Goal: Information Seeking & Learning: Learn about a topic

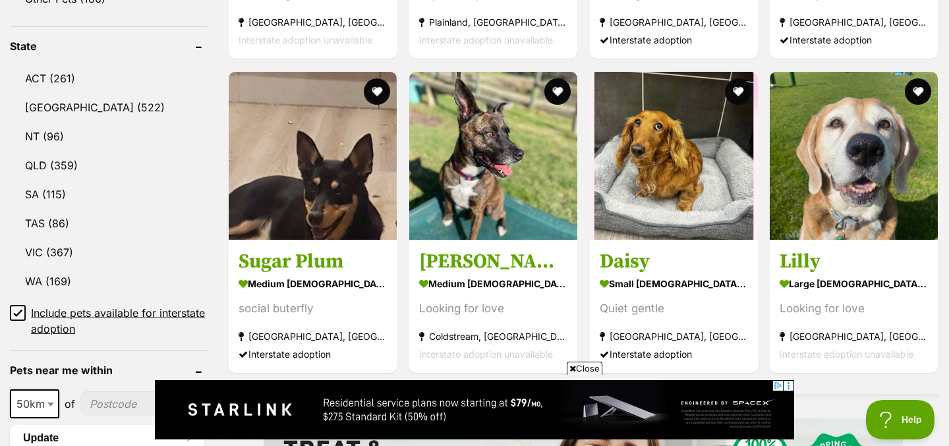
scroll to position [799, 0]
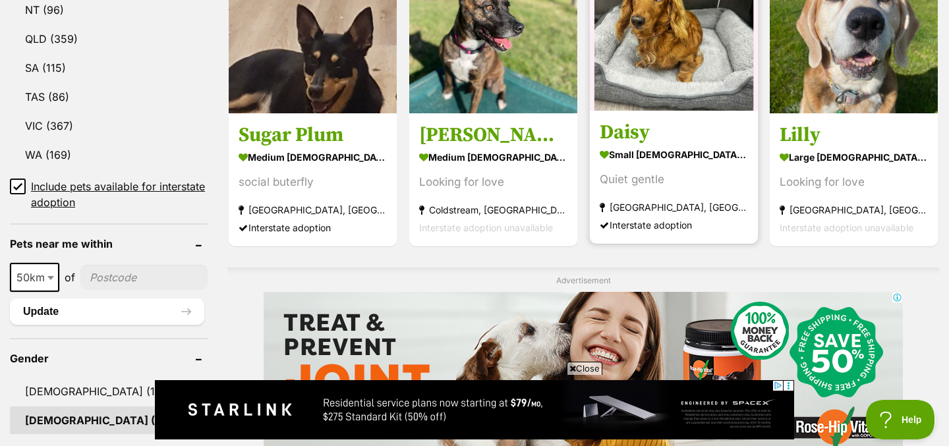
click at [679, 45] on img at bounding box center [674, 27] width 168 height 168
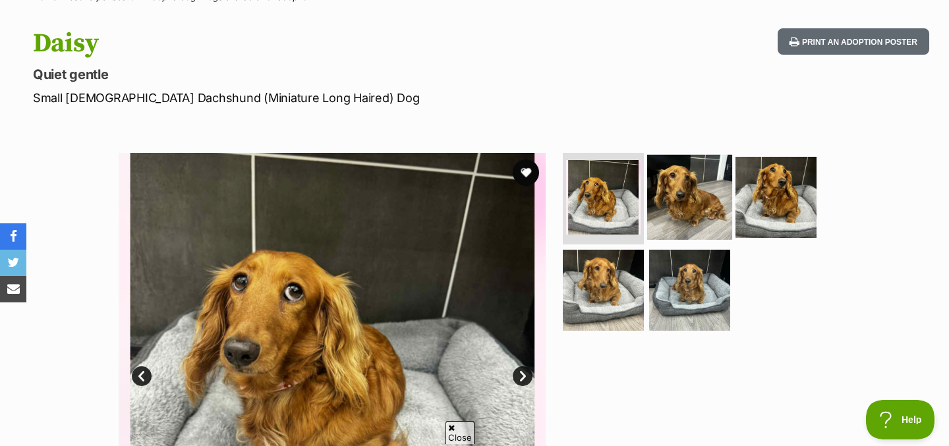
click at [671, 200] on img at bounding box center [689, 196] width 85 height 85
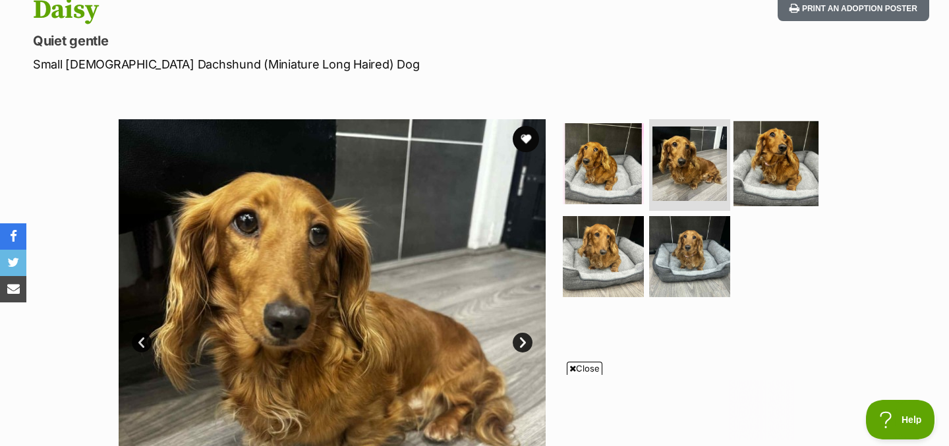
click at [795, 163] on img at bounding box center [775, 163] width 85 height 85
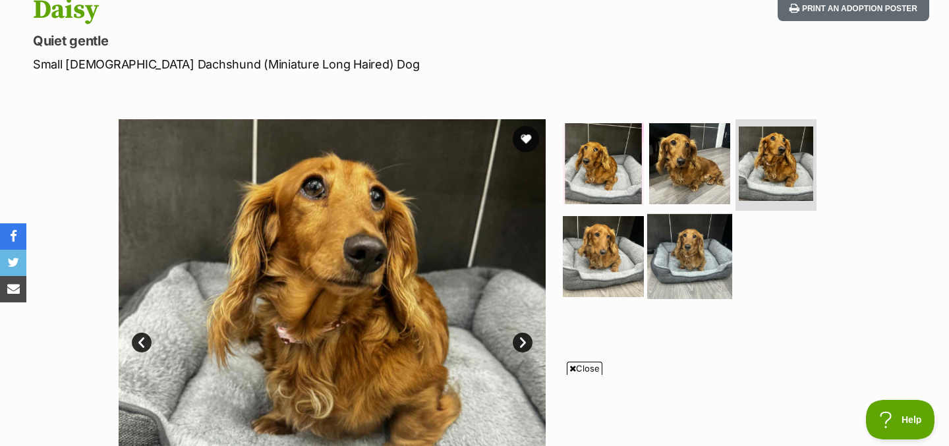
scroll to position [190, 0]
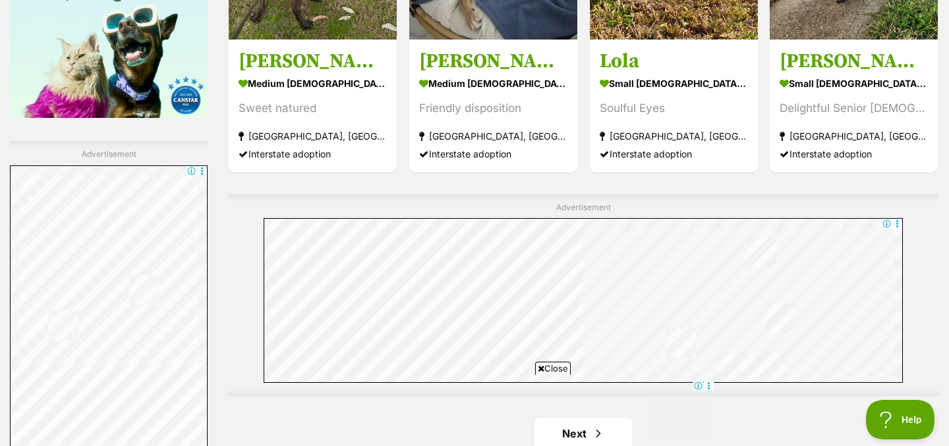
scroll to position [2430, 0]
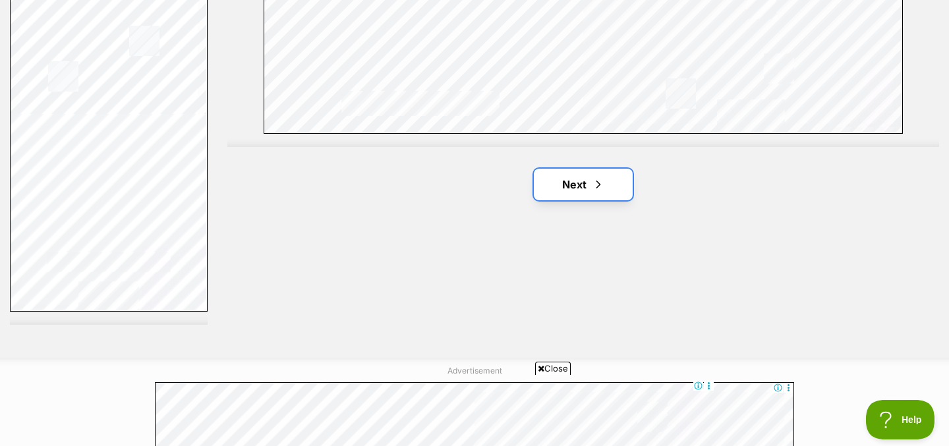
click at [581, 172] on link "Next" at bounding box center [583, 185] width 99 height 32
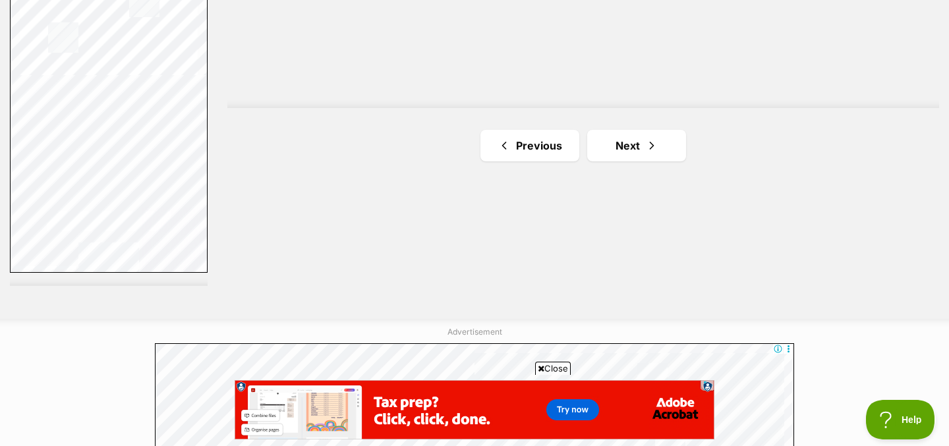
scroll to position [2482, 0]
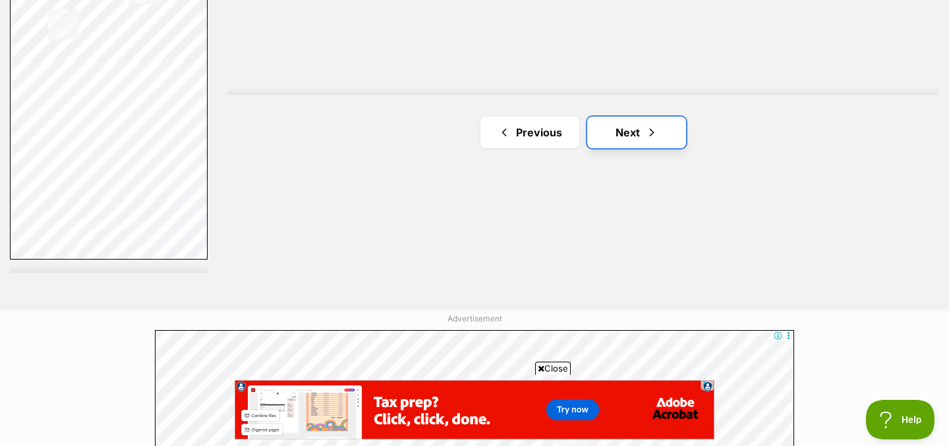
click at [608, 143] on link "Next" at bounding box center [636, 133] width 99 height 32
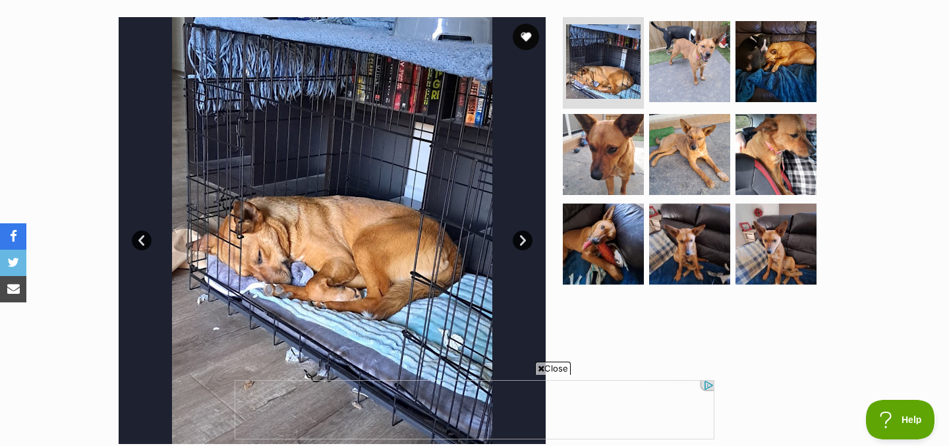
scroll to position [258, 0]
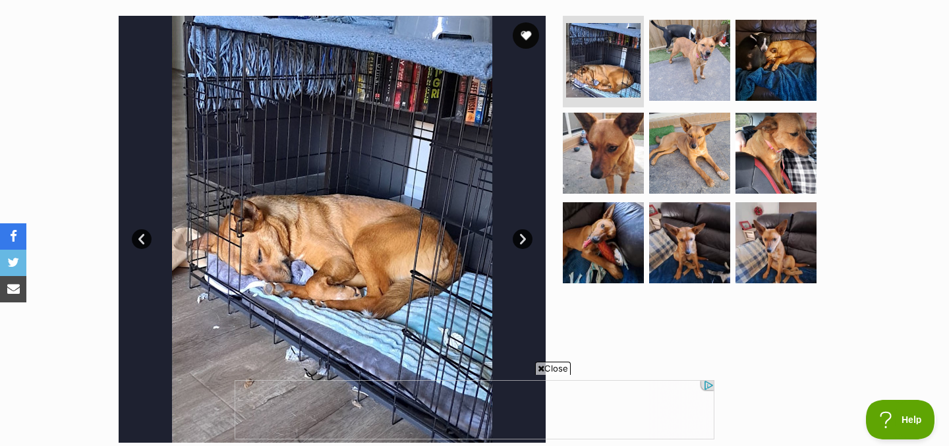
click at [522, 239] on link "Next" at bounding box center [523, 239] width 20 height 20
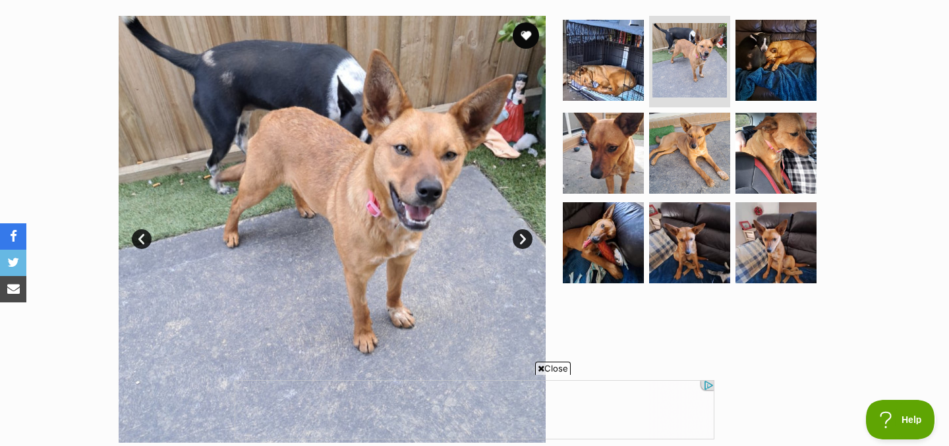
click at [522, 239] on link "Next" at bounding box center [523, 239] width 20 height 20
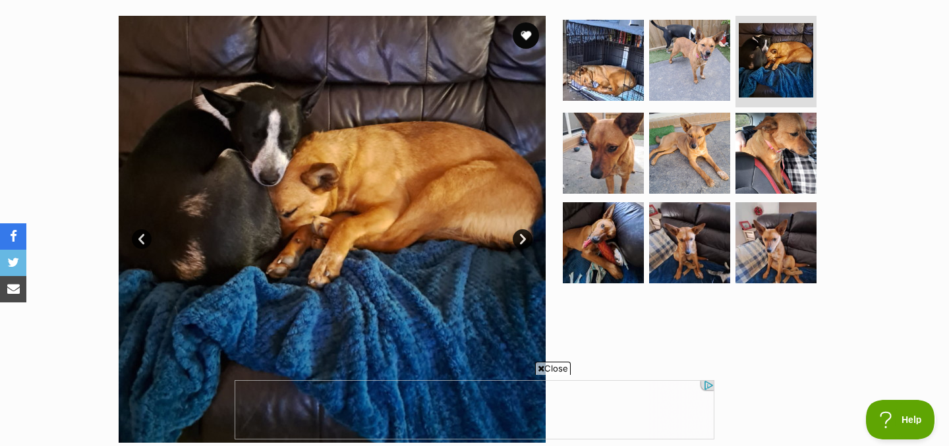
click at [522, 239] on link "Next" at bounding box center [523, 239] width 20 height 20
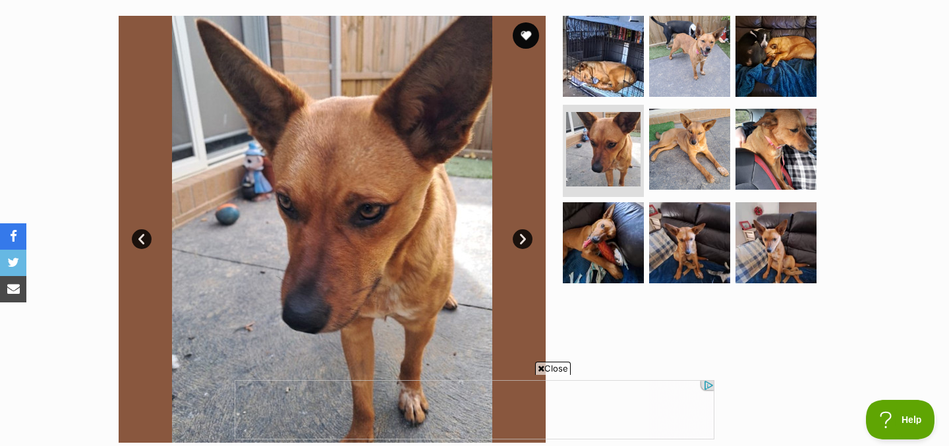
click at [522, 239] on link "Next" at bounding box center [523, 239] width 20 height 20
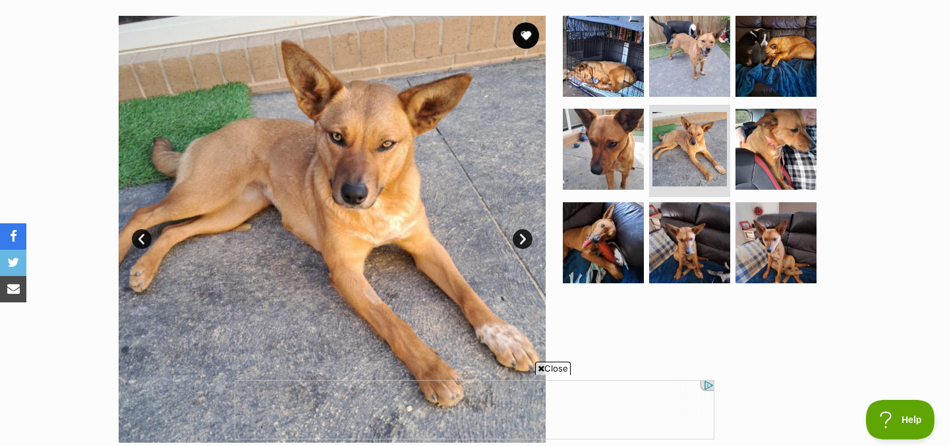
click at [522, 239] on link "Next" at bounding box center [523, 239] width 20 height 20
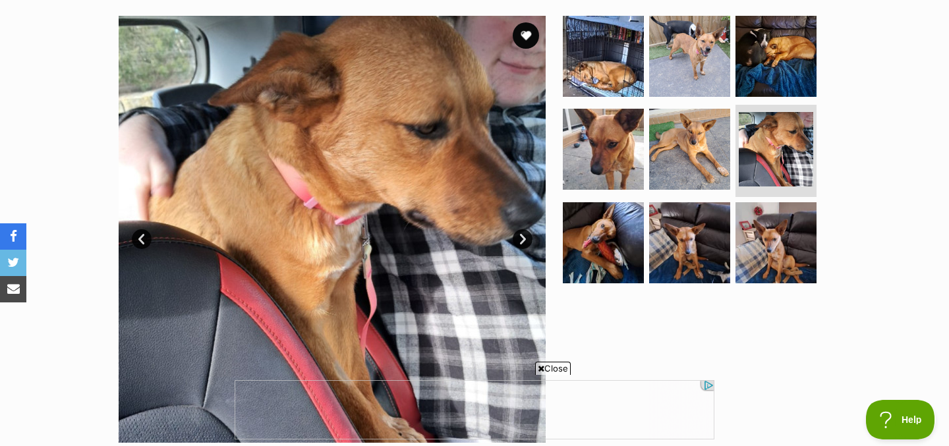
click at [522, 239] on link "Next" at bounding box center [523, 239] width 20 height 20
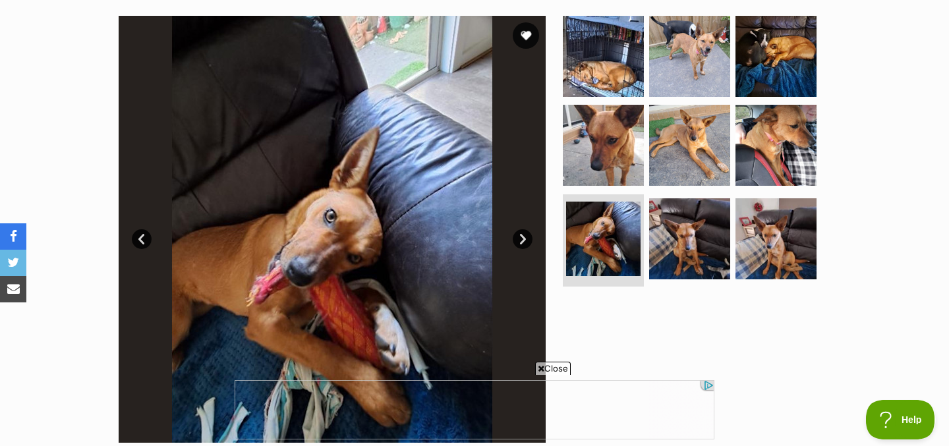
click at [522, 239] on link "Next" at bounding box center [523, 239] width 20 height 20
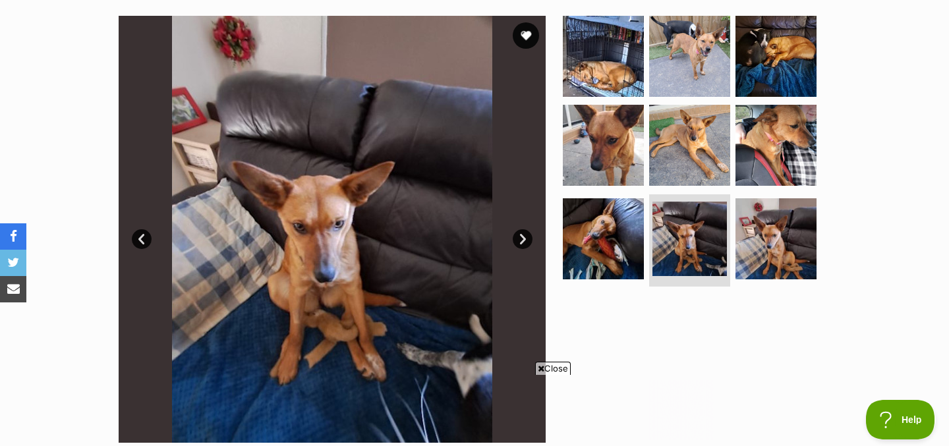
scroll to position [0, 0]
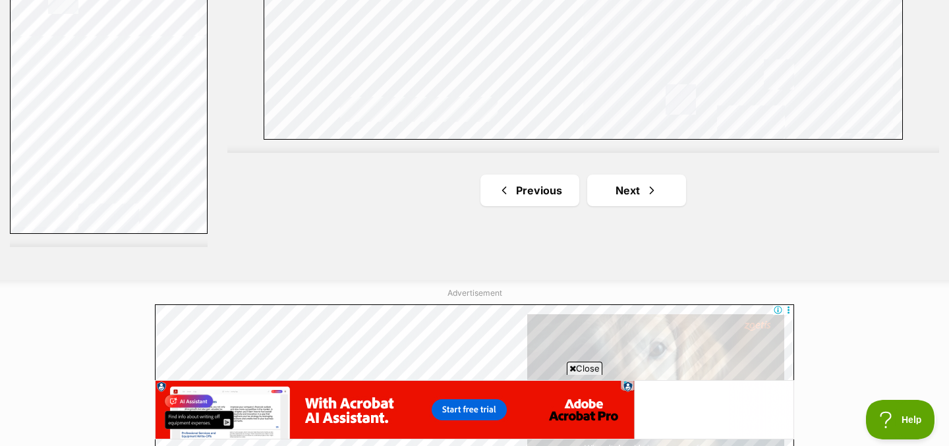
scroll to position [2516, 0]
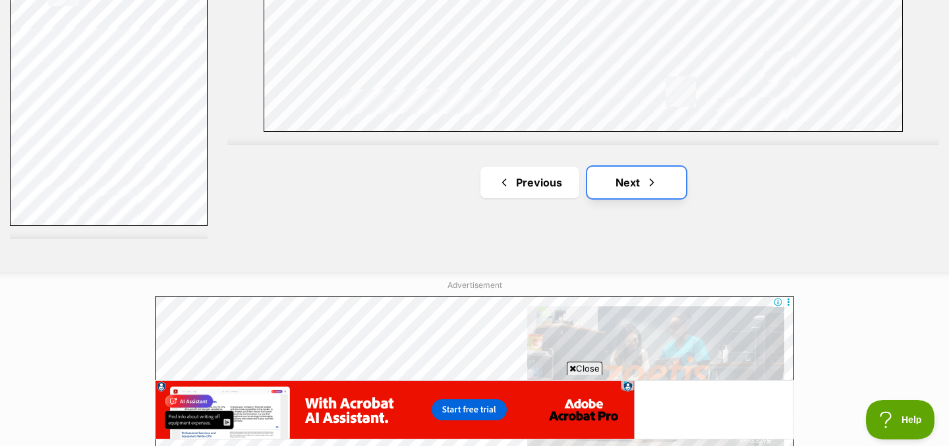
click at [617, 184] on link "Next" at bounding box center [636, 183] width 99 height 32
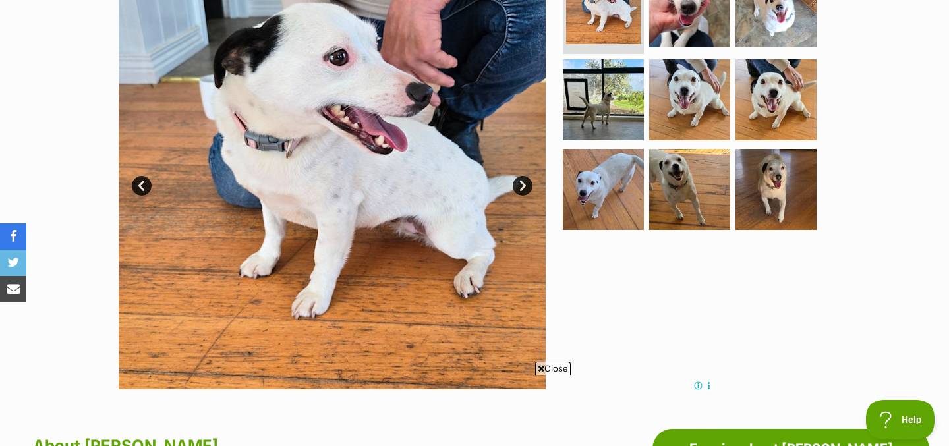
scroll to position [285, 0]
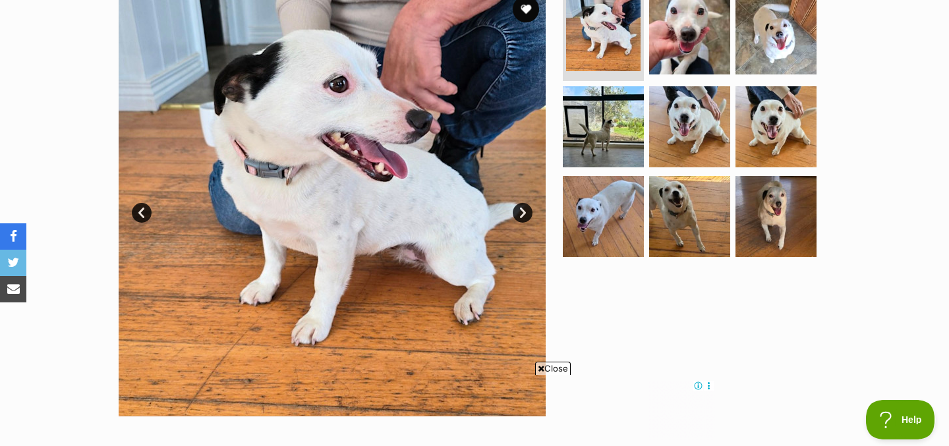
click at [525, 214] on link "Next" at bounding box center [523, 213] width 20 height 20
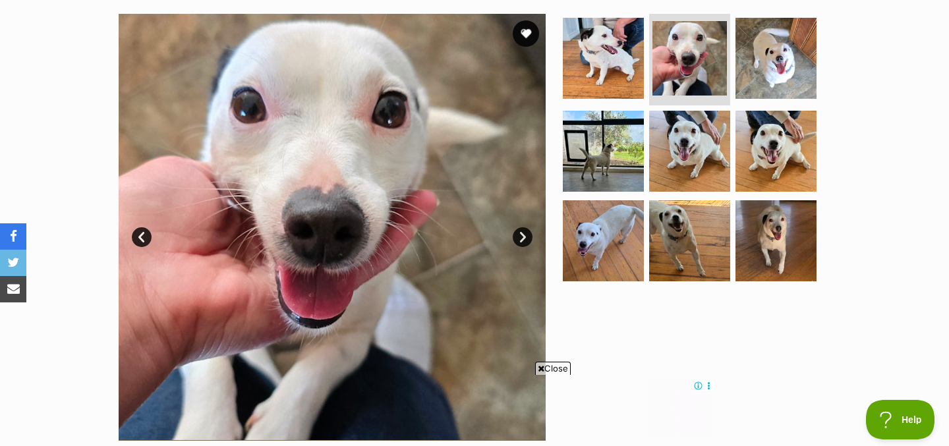
scroll to position [249, 0]
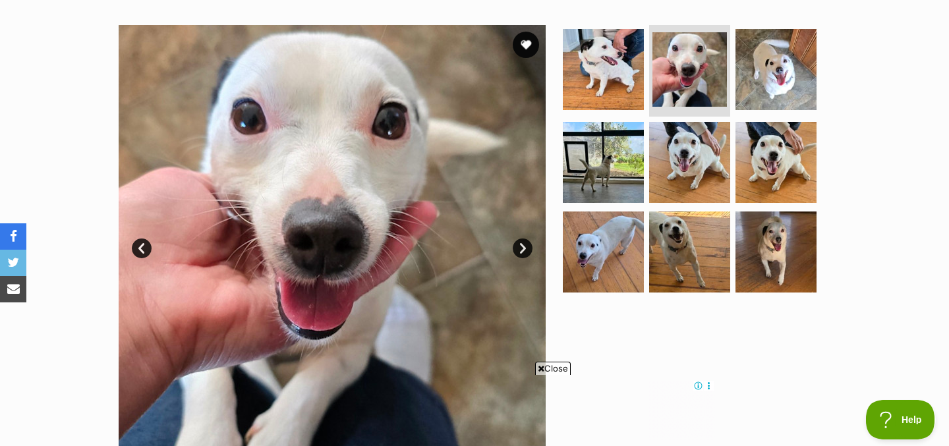
click at [525, 247] on link "Next" at bounding box center [523, 249] width 20 height 20
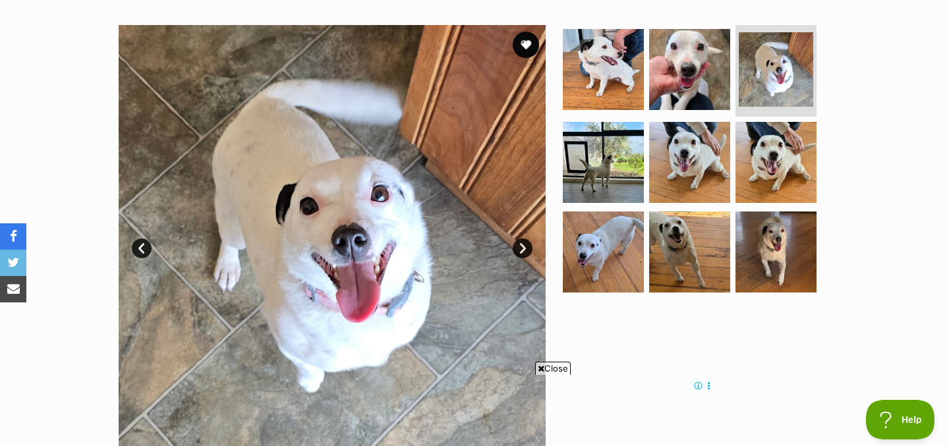
click at [525, 247] on link "Next" at bounding box center [523, 249] width 20 height 20
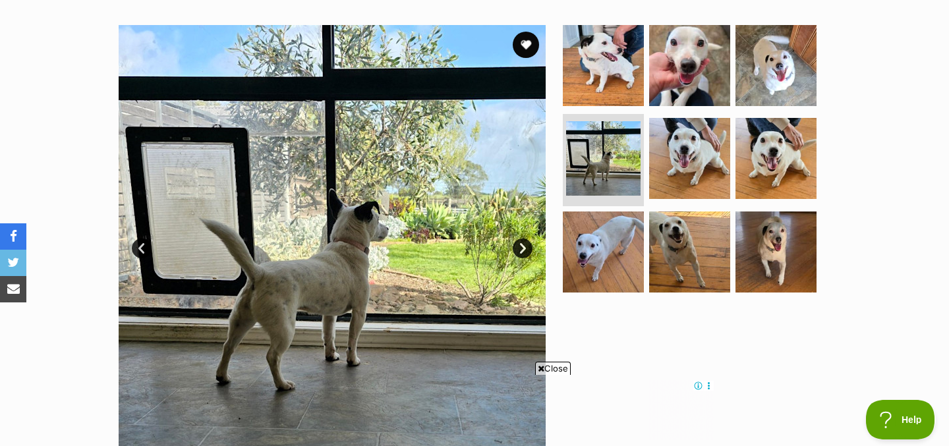
click at [525, 247] on link "Next" at bounding box center [523, 249] width 20 height 20
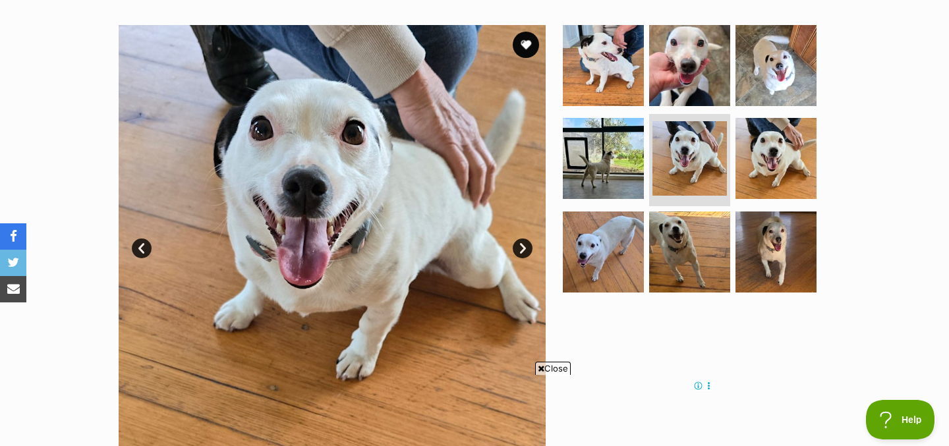
click at [525, 247] on link "Next" at bounding box center [523, 249] width 20 height 20
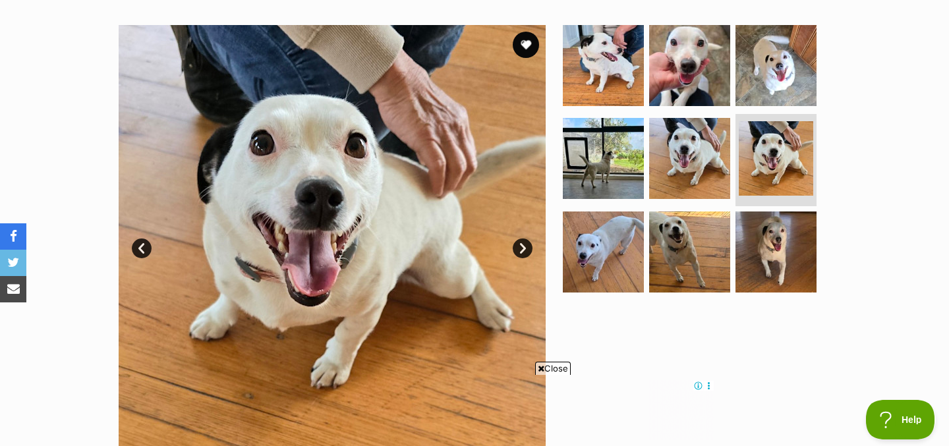
click at [525, 247] on link "Next" at bounding box center [523, 249] width 20 height 20
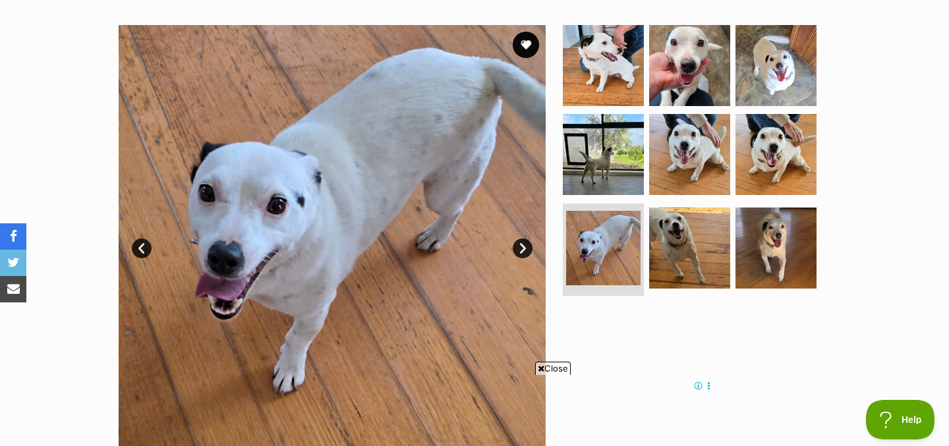
click at [525, 247] on link "Next" at bounding box center [523, 249] width 20 height 20
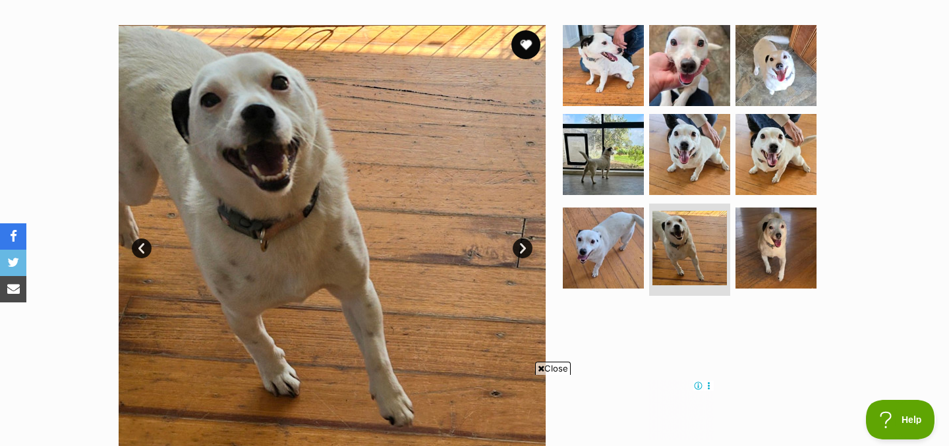
click at [528, 45] on button "favourite" at bounding box center [525, 44] width 29 height 29
click at [523, 255] on link "Next" at bounding box center [523, 249] width 20 height 20
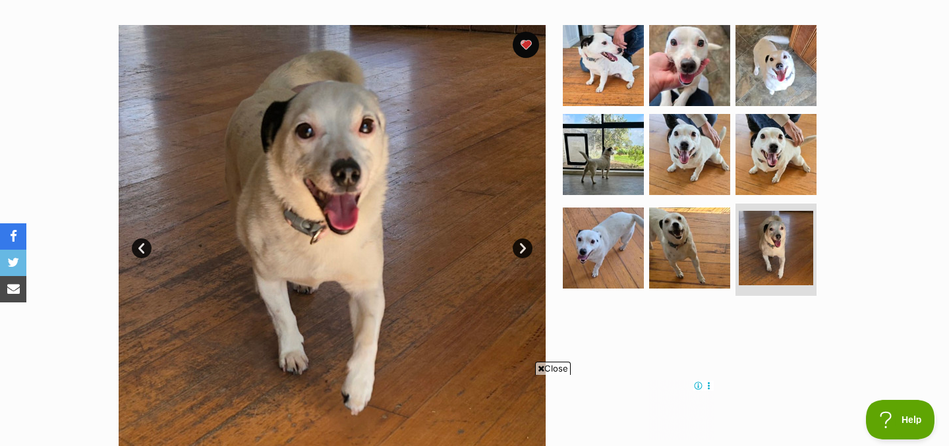
click at [523, 255] on link "Next" at bounding box center [523, 249] width 20 height 20
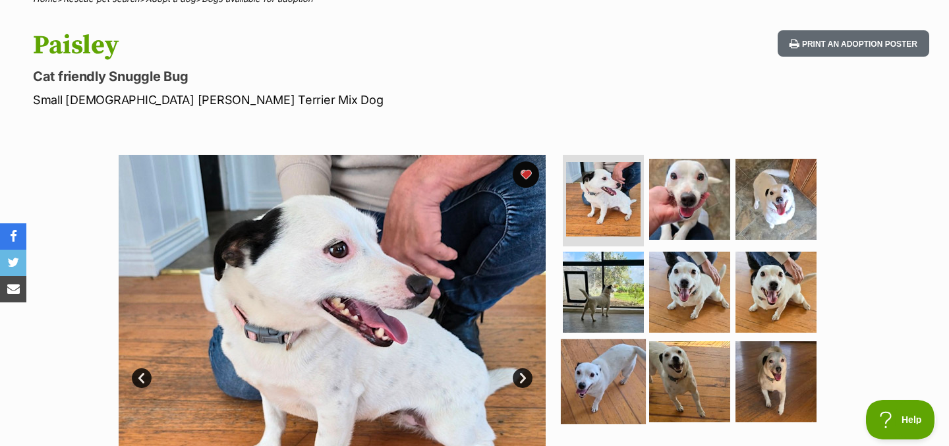
scroll to position [0, 0]
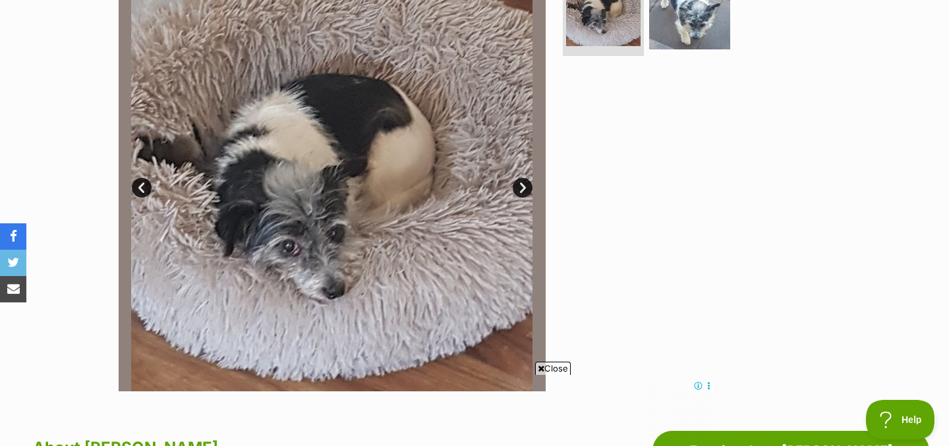
scroll to position [296, 0]
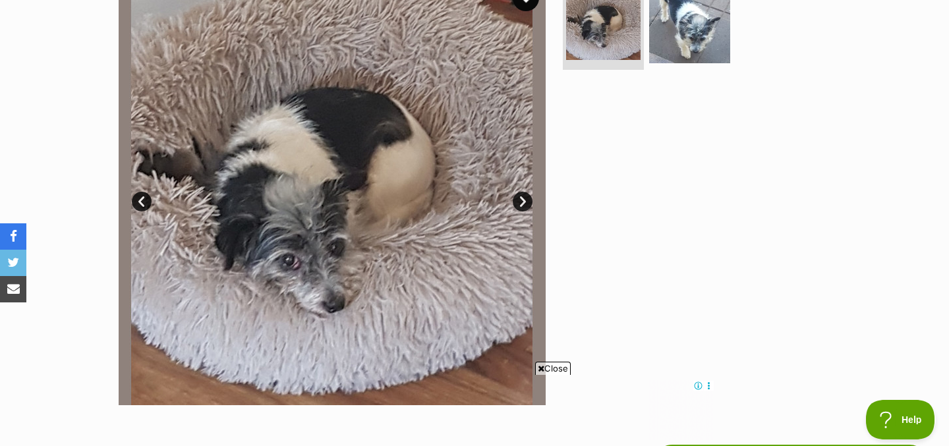
click at [527, 203] on link "Next" at bounding box center [523, 202] width 20 height 20
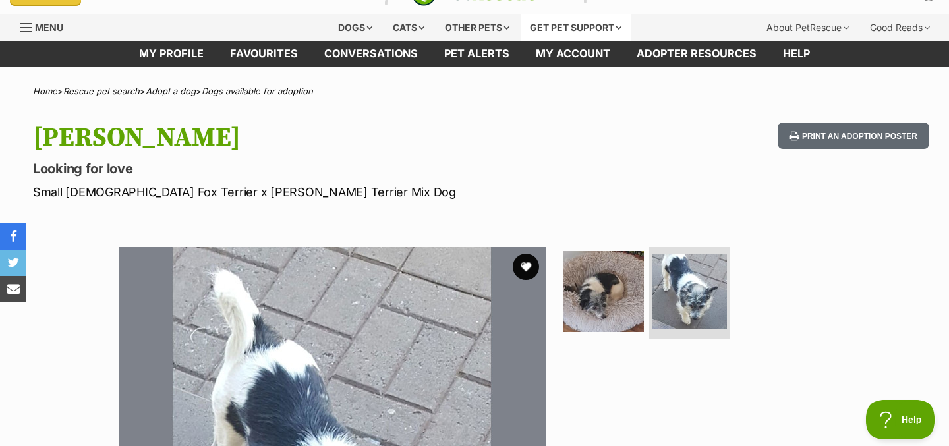
scroll to position [23, 0]
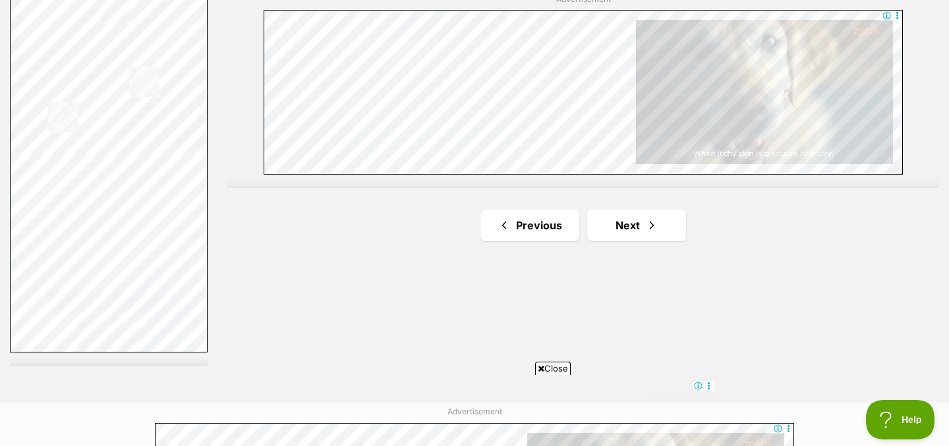
scroll to position [2422, 0]
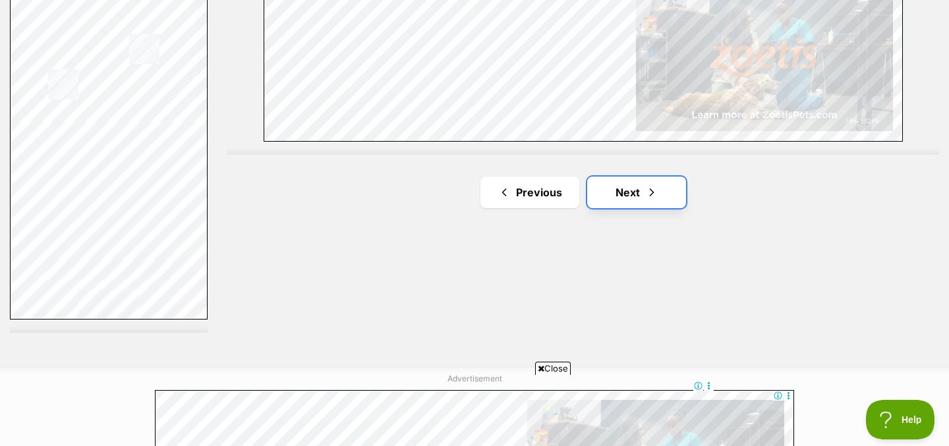
click at [633, 200] on link "Next" at bounding box center [636, 193] width 99 height 32
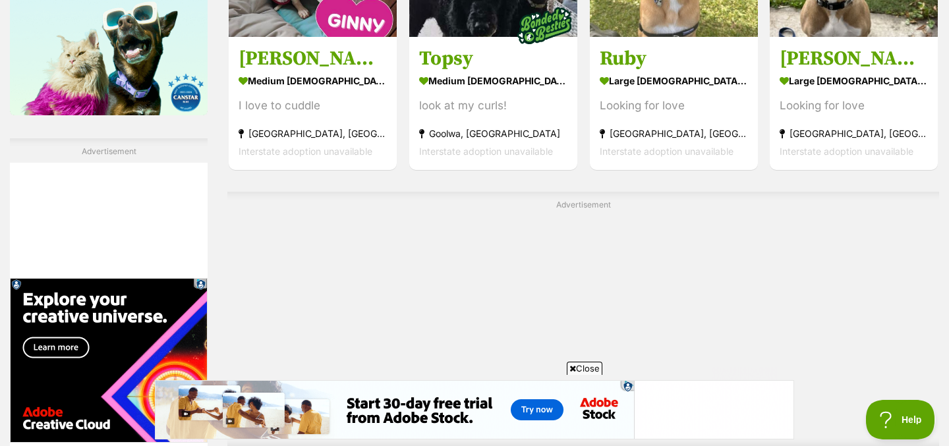
scroll to position [2406, 0]
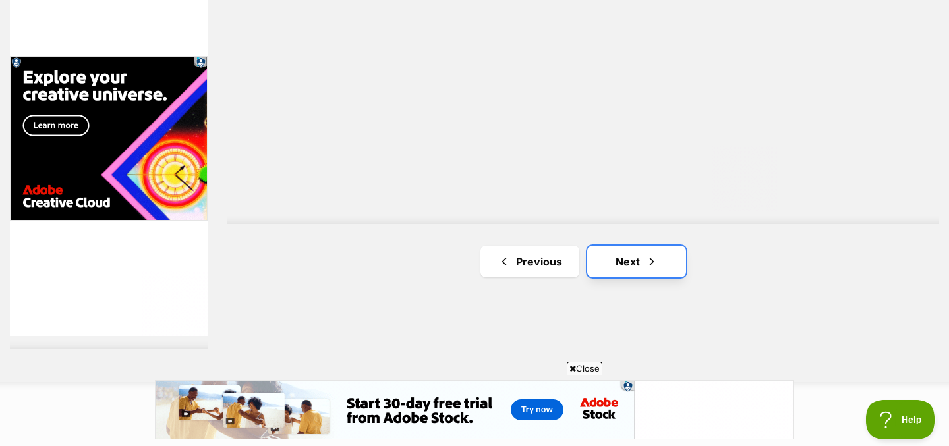
click at [615, 267] on link "Next" at bounding box center [636, 262] width 99 height 32
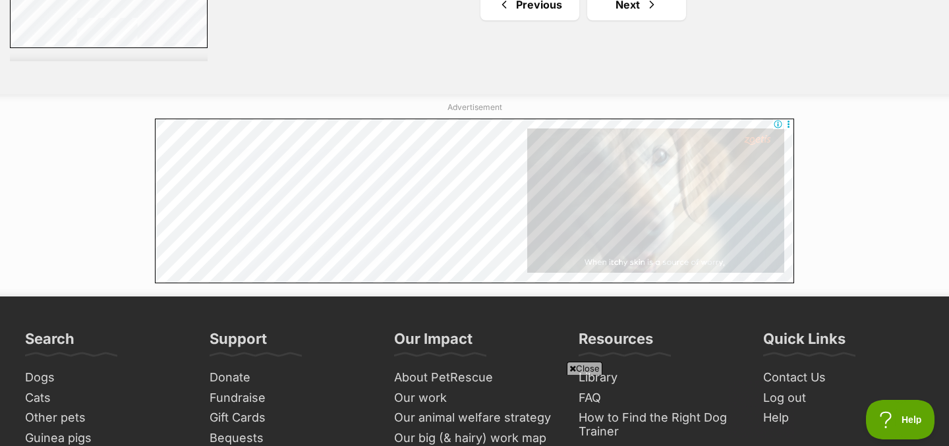
scroll to position [2671, 0]
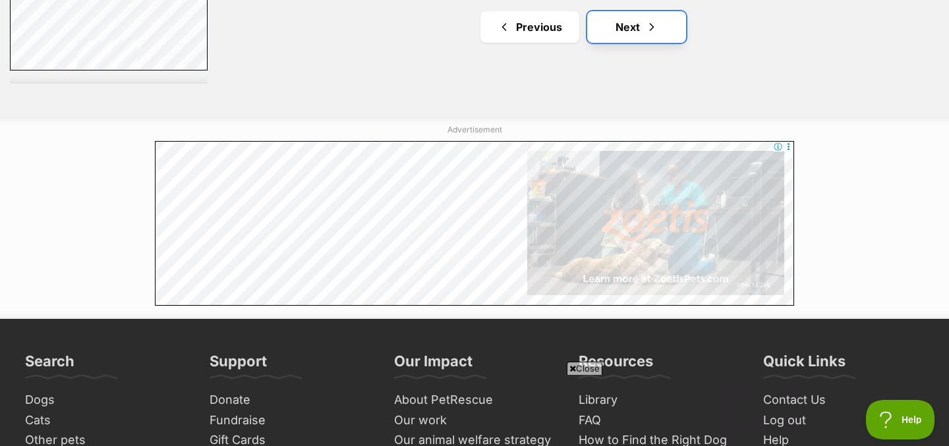
click at [629, 38] on link "Next" at bounding box center [636, 27] width 99 height 32
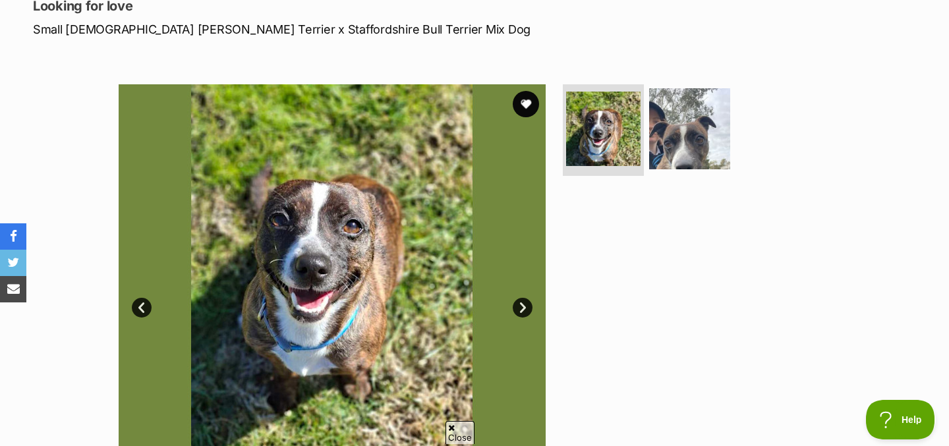
click at [519, 312] on link "Next" at bounding box center [523, 308] width 20 height 20
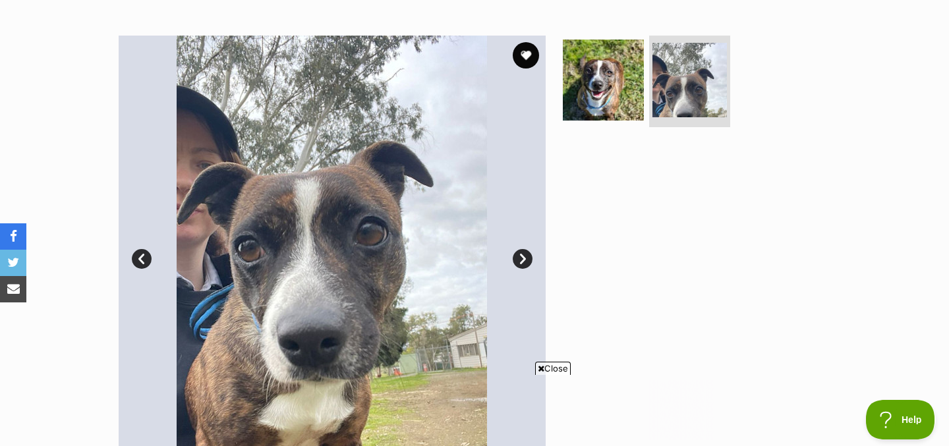
click at [527, 255] on link "Next" at bounding box center [523, 259] width 20 height 20
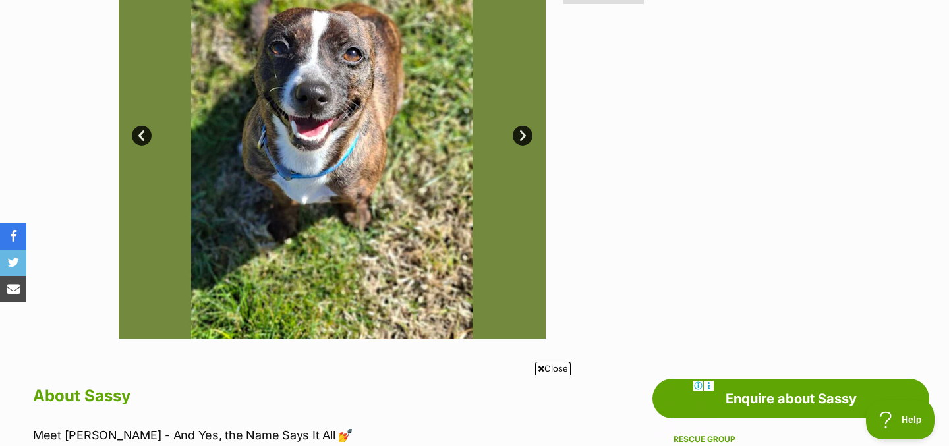
scroll to position [345, 0]
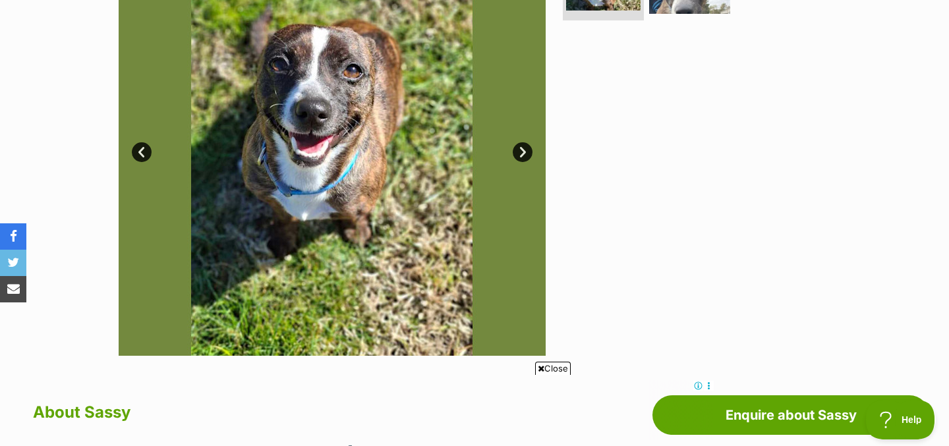
click at [525, 148] on link "Next" at bounding box center [523, 152] width 20 height 20
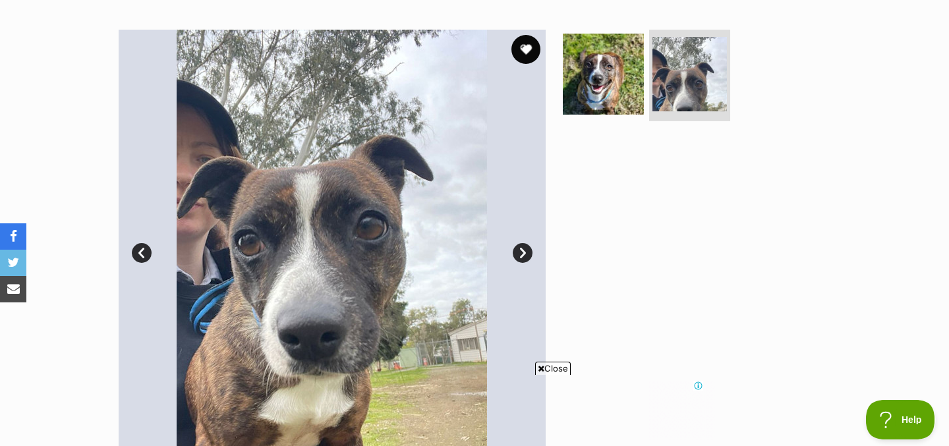
scroll to position [0, 0]
click at [529, 49] on button "favourite" at bounding box center [525, 49] width 29 height 29
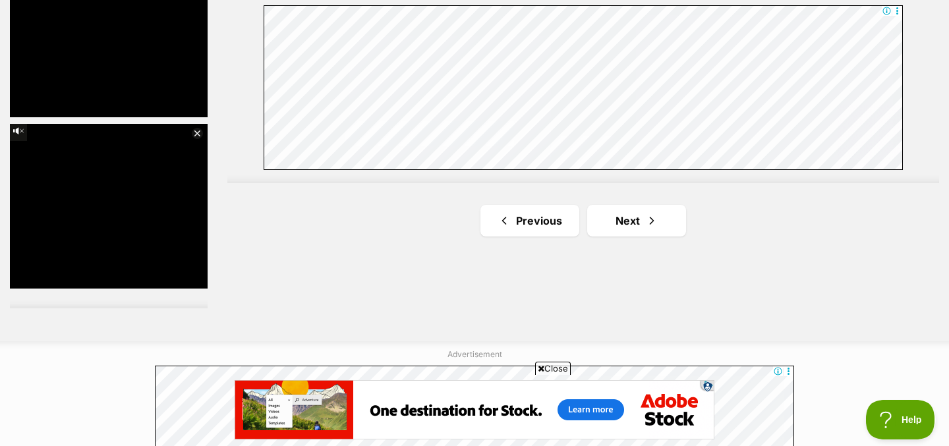
scroll to position [2403, 0]
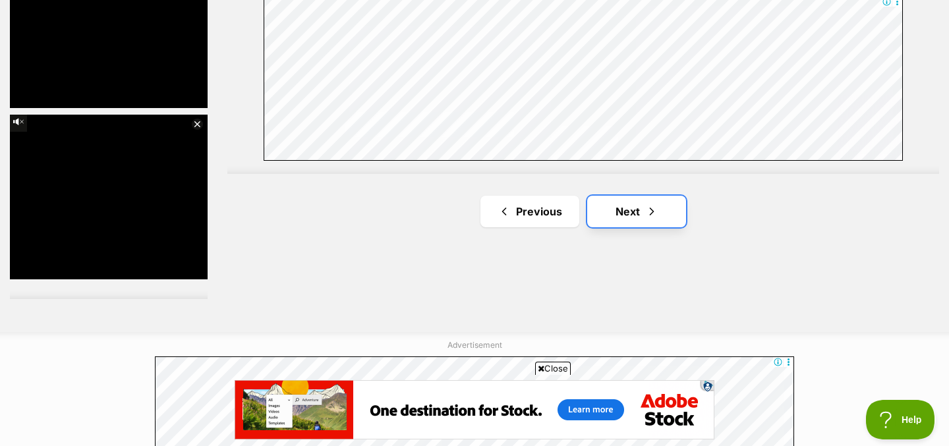
click at [619, 206] on link "Next" at bounding box center [636, 212] width 99 height 32
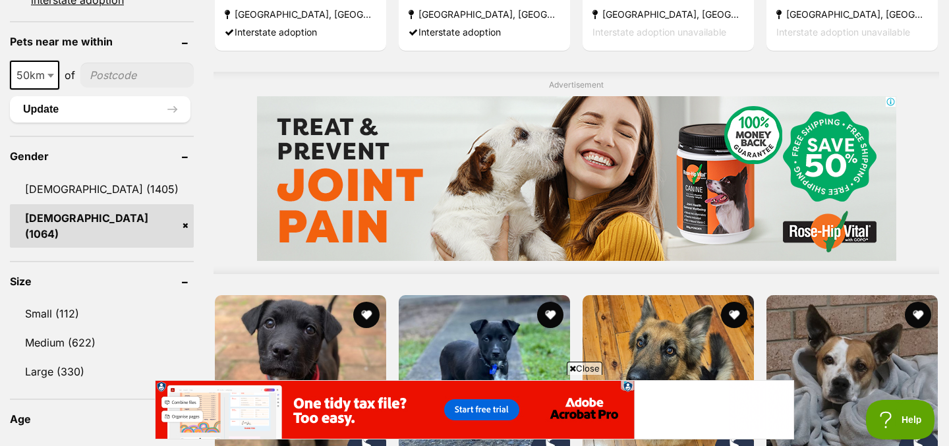
scroll to position [1172, 0]
